Goal: Check status: Check status

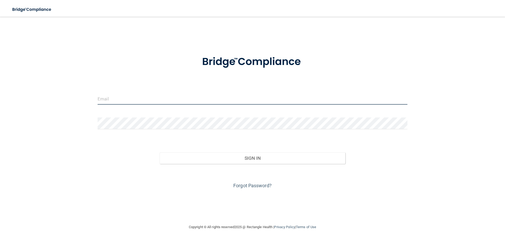
click at [154, 100] on input "email" at bounding box center [252, 99] width 310 height 12
type input "[EMAIL_ADDRESS][DOMAIN_NAME]"
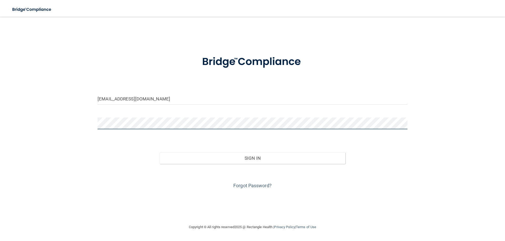
click at [160, 153] on button "Sign In" at bounding box center [253, 159] width 186 height 12
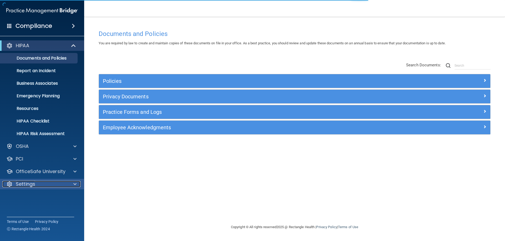
click at [73, 183] on div at bounding box center [74, 184] width 13 height 6
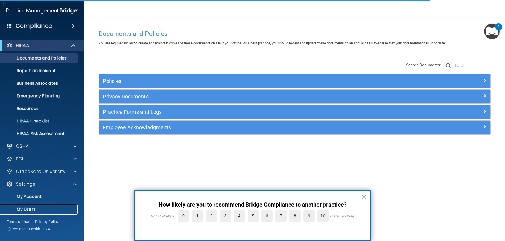
click at [28, 210] on p "My Users" at bounding box center [39, 209] width 72 height 5
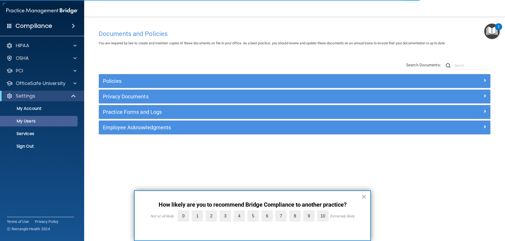
select select "20"
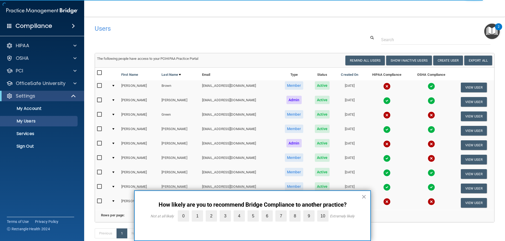
scroll to position [26, 0]
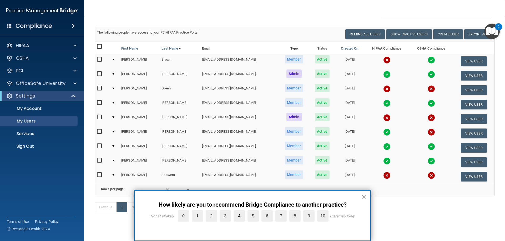
click at [365, 198] on button "×" at bounding box center [363, 197] width 5 height 8
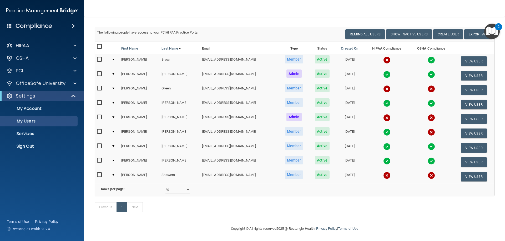
click at [383, 161] on img at bounding box center [386, 161] width 7 height 7
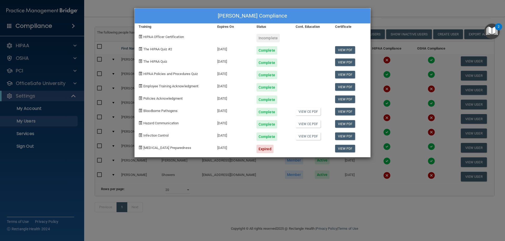
click at [421, 11] on div "[PERSON_NAME] Compliance Training Expires On Status Cont. Education Certificate…" at bounding box center [252, 120] width 505 height 241
